Goal: Complete application form: Complete application form

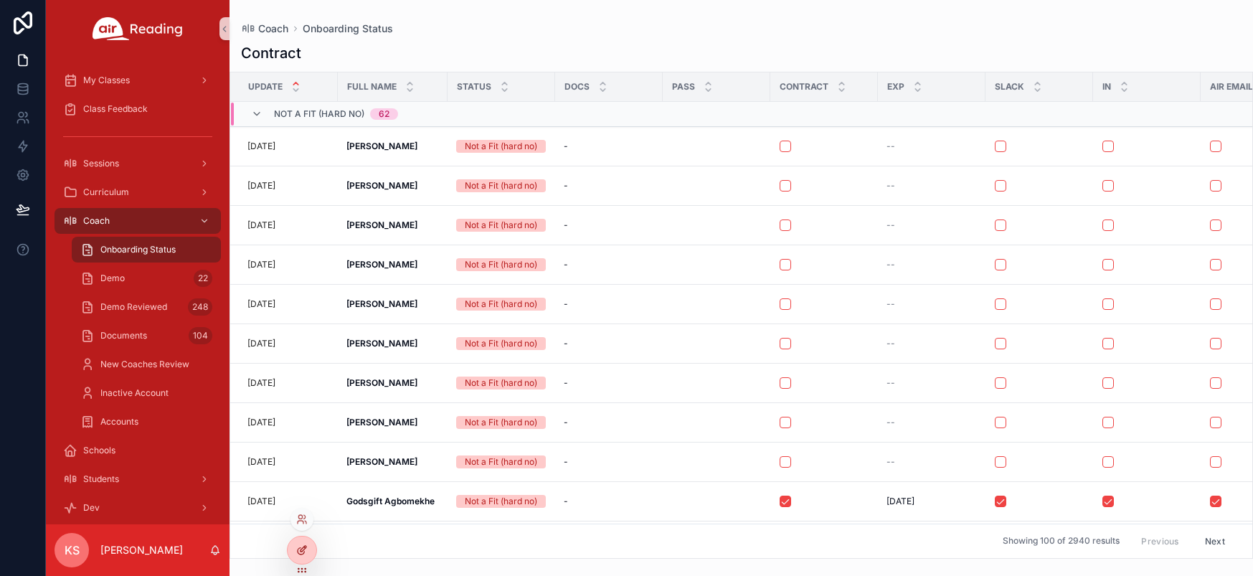
click at [300, 549] on icon at bounding box center [301, 549] width 11 height 11
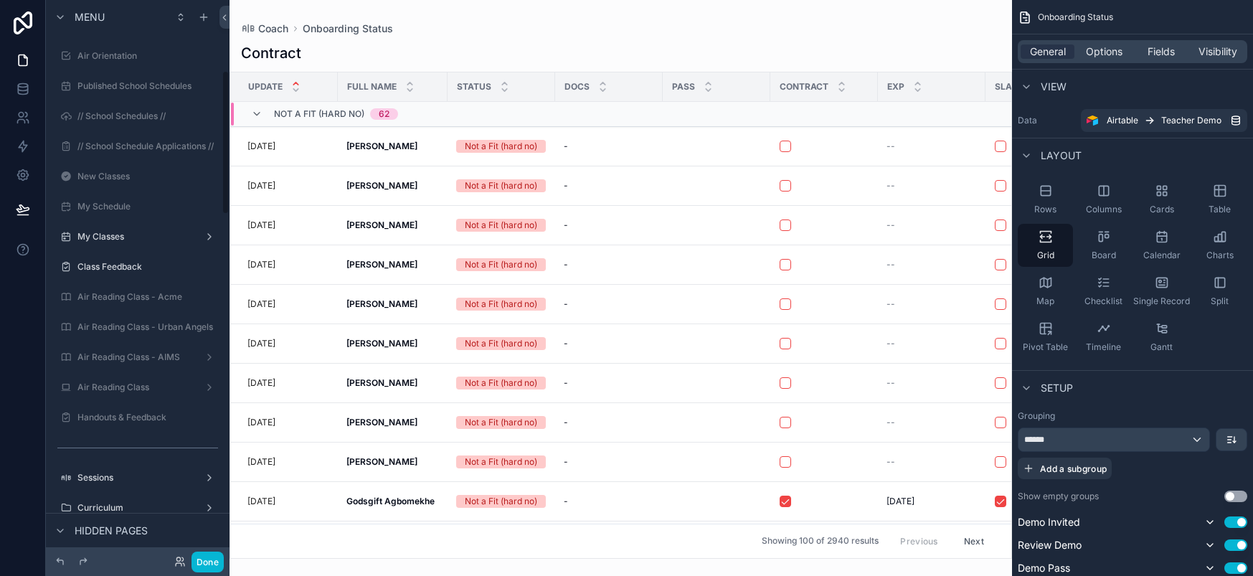
scroll to position [273, 0]
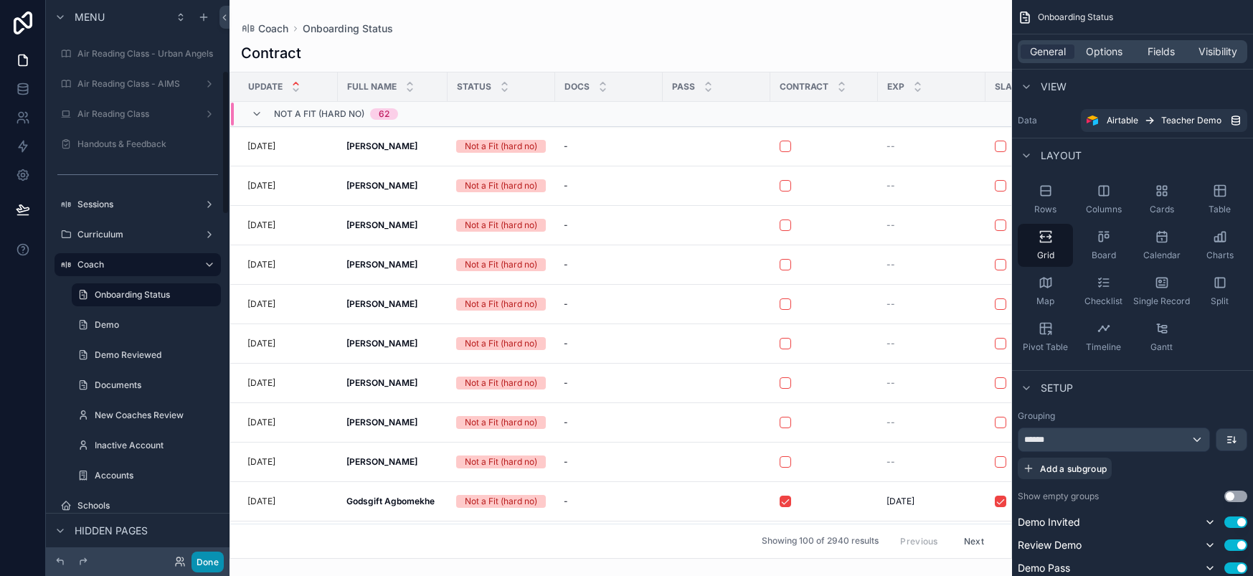
click at [212, 564] on button "Done" at bounding box center [207, 562] width 32 height 21
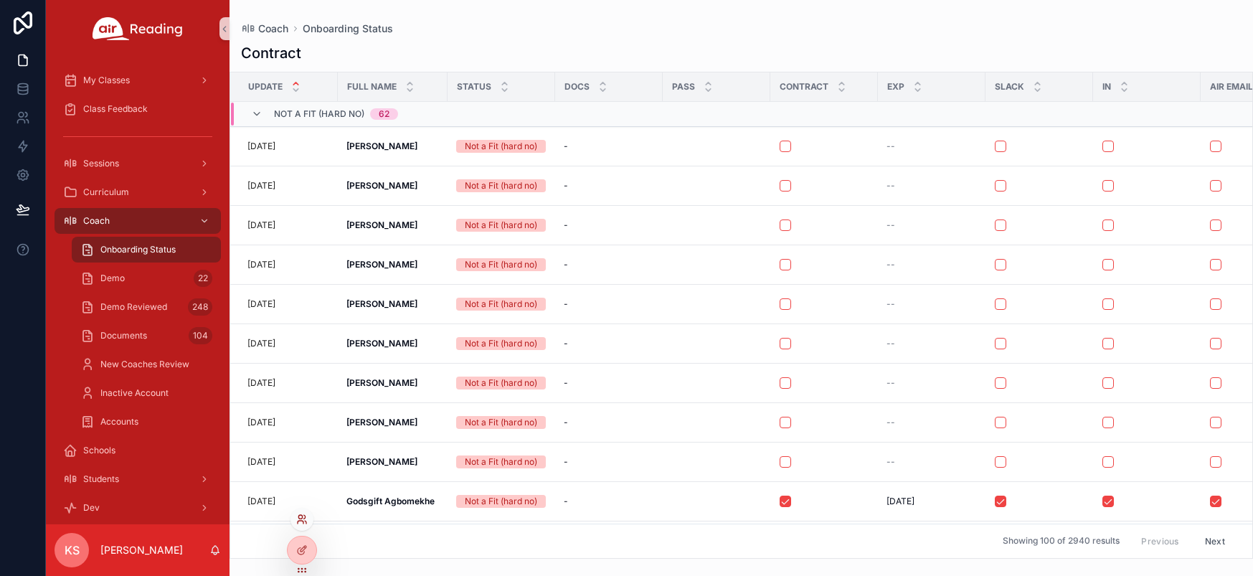
click at [301, 520] on icon at bounding box center [301, 518] width 11 height 11
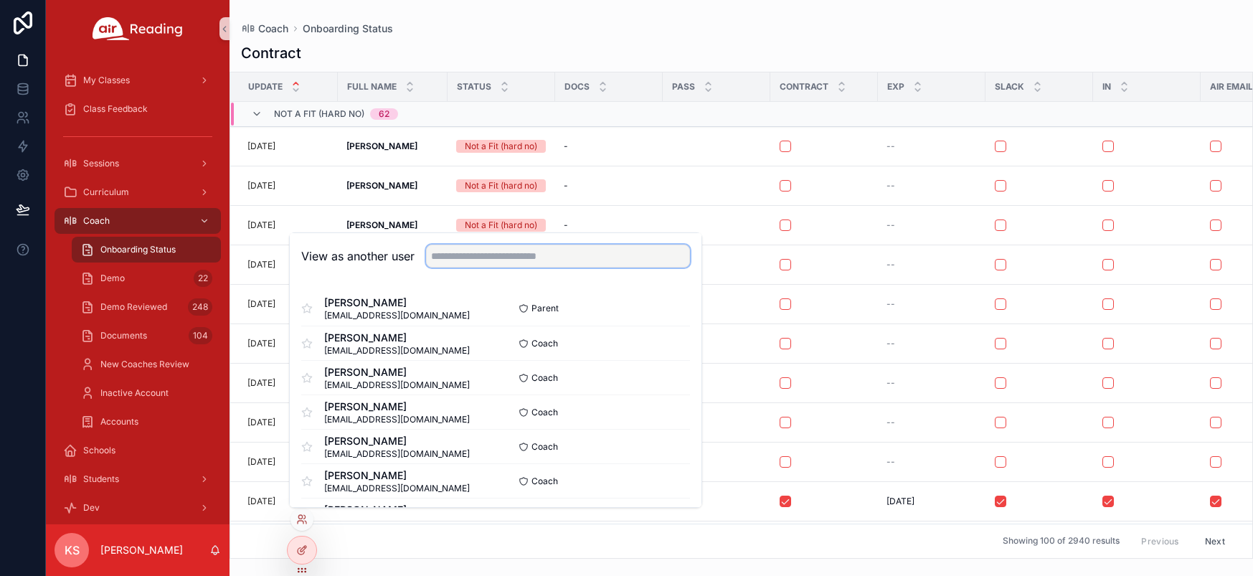
click at [476, 250] on input "text" at bounding box center [558, 256] width 264 height 23
type input "**"
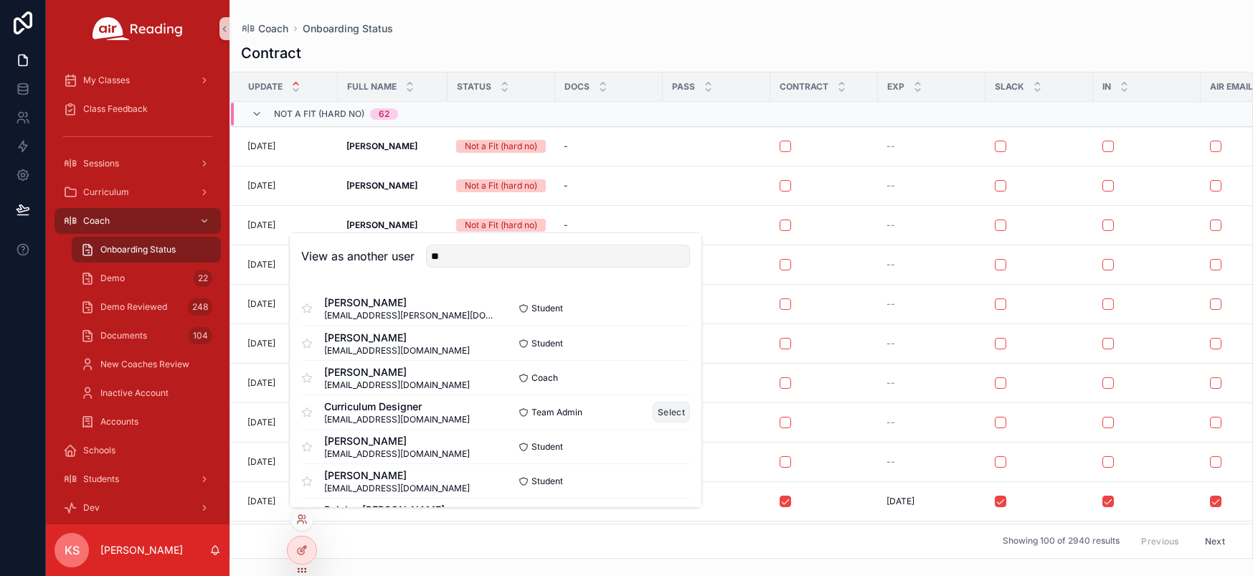
click at [657, 415] on button "Select" at bounding box center [671, 412] width 37 height 21
